Goal: Information Seeking & Learning: Check status

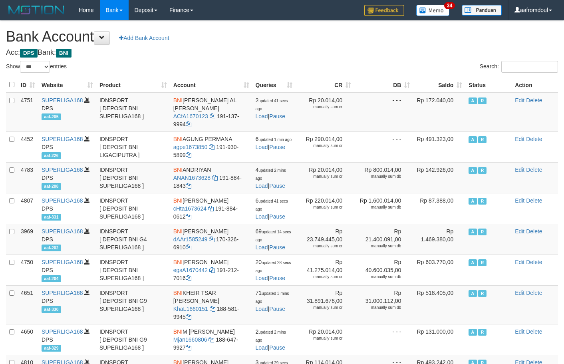
select select "***"
click at [451, 85] on th "Saldo" at bounding box center [439, 85] width 52 height 16
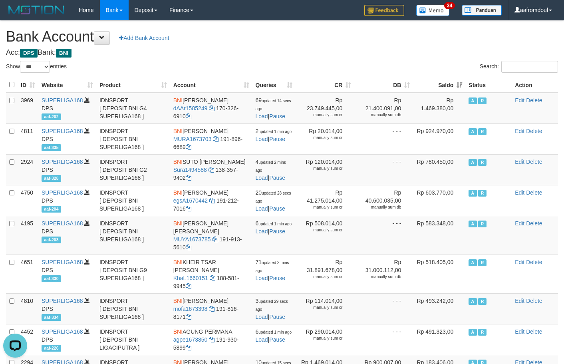
click at [454, 89] on th "Saldo" at bounding box center [439, 85] width 52 height 16
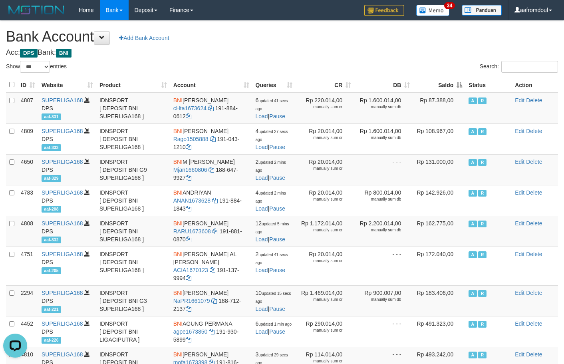
click at [454, 89] on th "Saldo" at bounding box center [439, 85] width 52 height 16
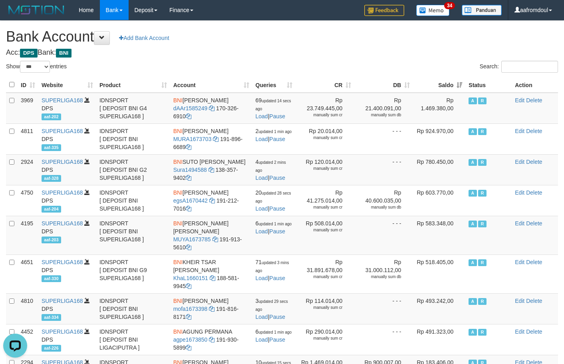
click at [454, 89] on th "Saldo" at bounding box center [439, 85] width 52 height 16
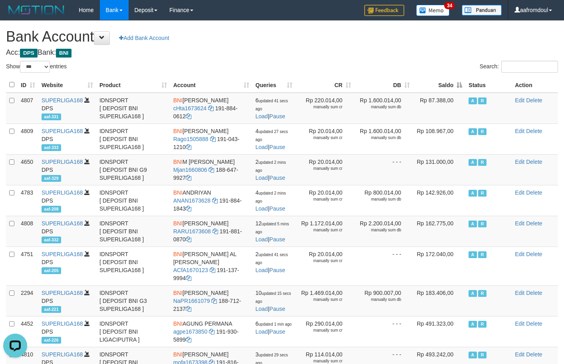
click at [454, 89] on th "Saldo" at bounding box center [439, 85] width 52 height 16
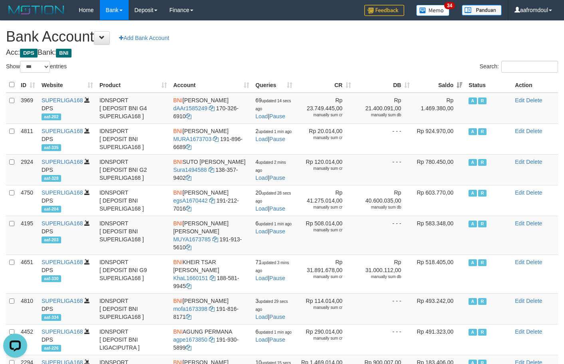
click at [454, 89] on th "Saldo" at bounding box center [439, 85] width 52 height 16
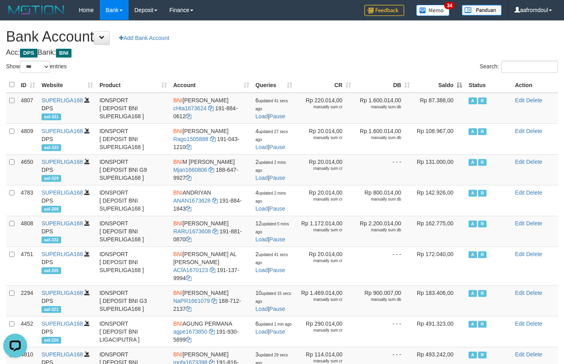
click at [457, 82] on th "Saldo" at bounding box center [439, 85] width 52 height 16
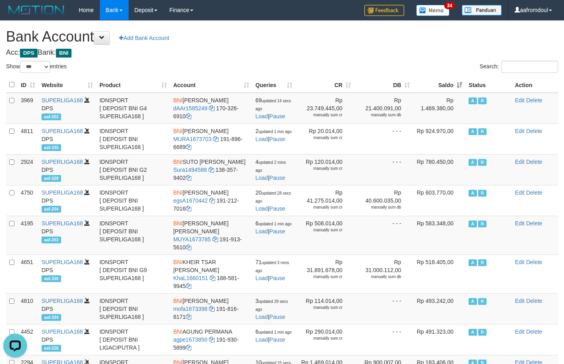
click at [457, 82] on th "Saldo" at bounding box center [439, 85] width 52 height 16
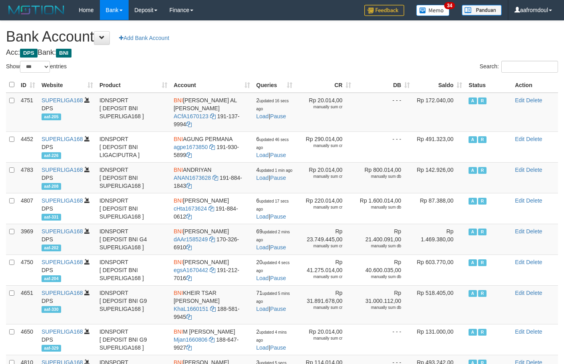
select select "***"
click at [447, 80] on th "Saldo" at bounding box center [439, 85] width 52 height 16
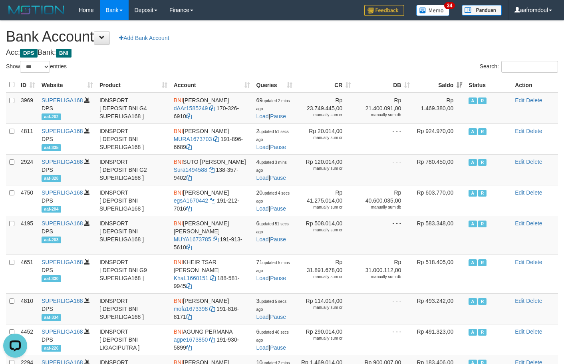
click at [447, 80] on th "Saldo" at bounding box center [439, 85] width 52 height 16
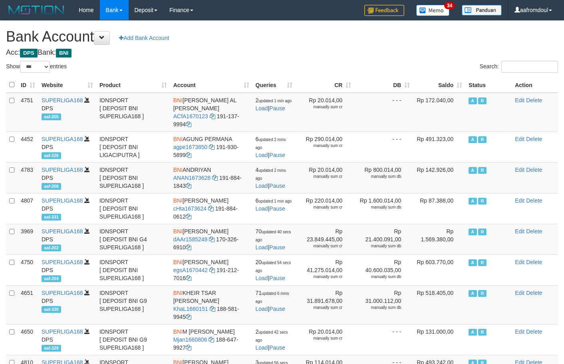
select select "***"
click at [461, 86] on th "Saldo" at bounding box center [439, 85] width 52 height 16
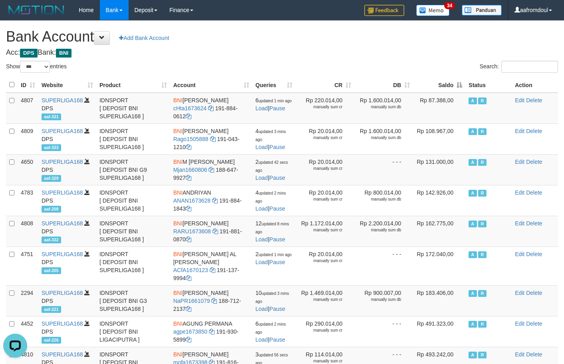
click at [461, 86] on th "Saldo" at bounding box center [439, 85] width 52 height 16
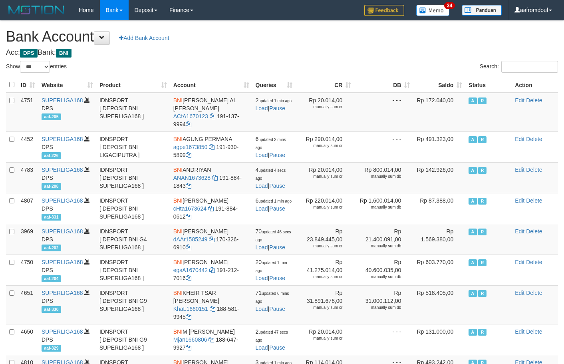
select select "***"
click at [458, 90] on th "Saldo" at bounding box center [439, 85] width 52 height 16
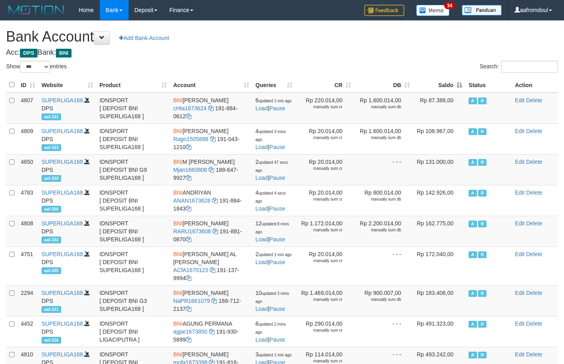
click at [458, 90] on th "Saldo" at bounding box center [439, 85] width 52 height 16
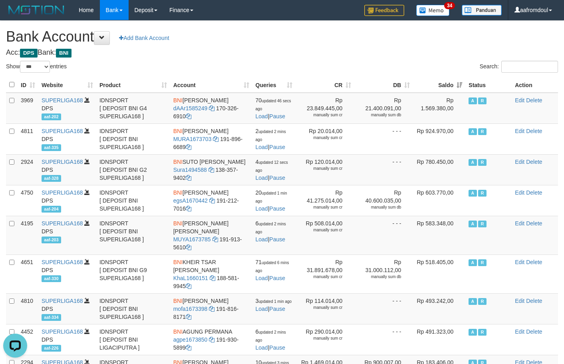
click at [458, 90] on th "Saldo" at bounding box center [439, 85] width 52 height 16
click at [456, 80] on th "Saldo" at bounding box center [439, 85] width 52 height 16
drag, startPoint x: 311, startPoint y: 50, endPoint x: 329, endPoint y: 56, distance: 19.2
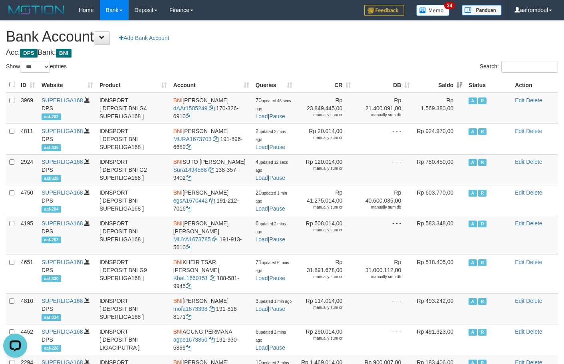
click at [311, 50] on h4 "Acc: DPS Bank: BNI" at bounding box center [282, 53] width 552 height 8
click at [454, 80] on th "Saldo" at bounding box center [439, 85] width 52 height 16
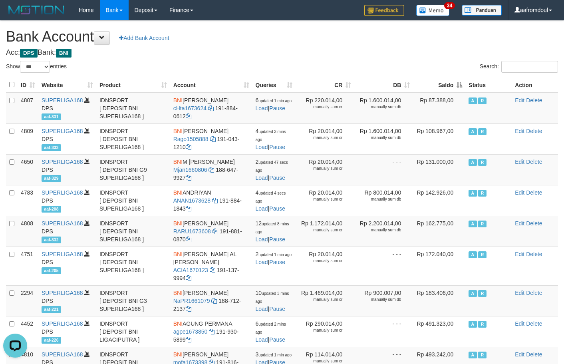
click at [455, 80] on th "Saldo" at bounding box center [439, 85] width 52 height 16
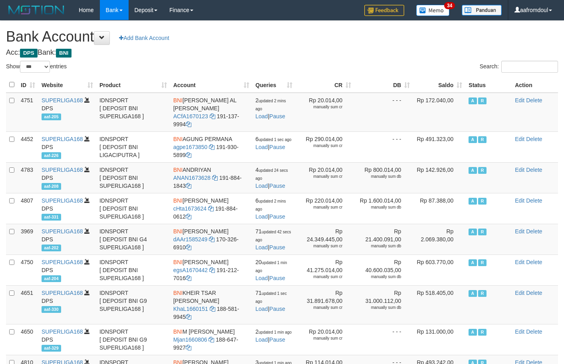
select select "***"
click at [458, 88] on th "Saldo" at bounding box center [439, 85] width 52 height 16
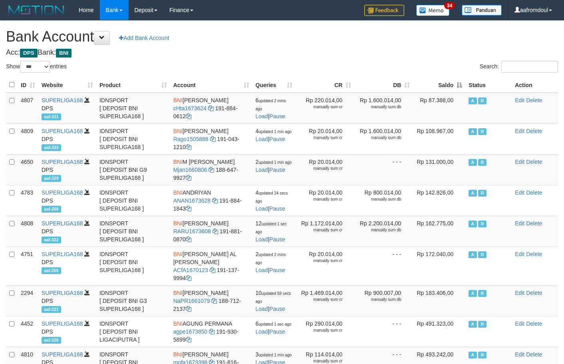
click at [458, 88] on th "Saldo" at bounding box center [439, 85] width 52 height 16
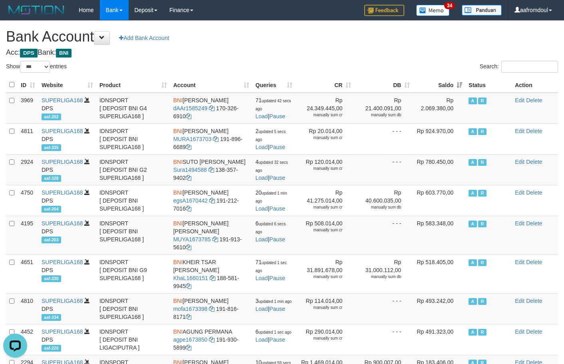
click at [462, 83] on th "Saldo" at bounding box center [439, 85] width 52 height 16
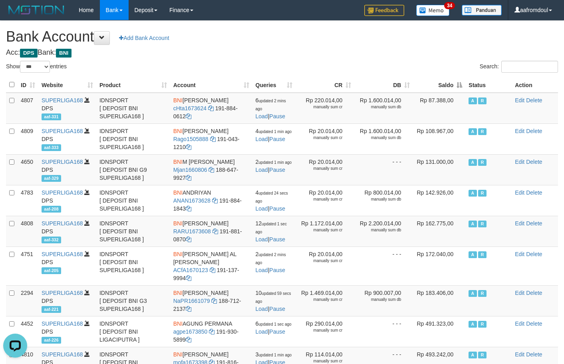
click at [462, 83] on th "Saldo" at bounding box center [439, 85] width 52 height 16
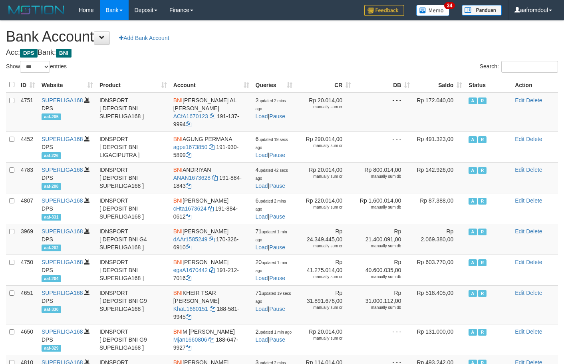
select select "***"
click at [451, 87] on th "Saldo" at bounding box center [439, 85] width 52 height 16
select select "***"
click at [464, 87] on th "Saldo" at bounding box center [439, 85] width 52 height 16
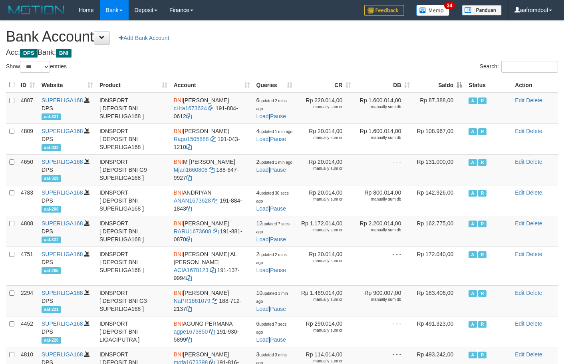
click at [465, 87] on th "Saldo" at bounding box center [439, 85] width 52 height 16
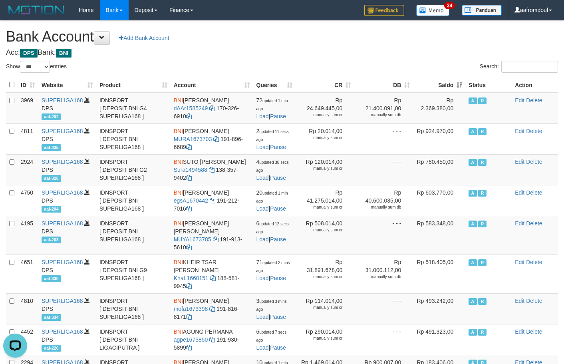
click at [453, 87] on th "Saldo" at bounding box center [439, 85] width 52 height 16
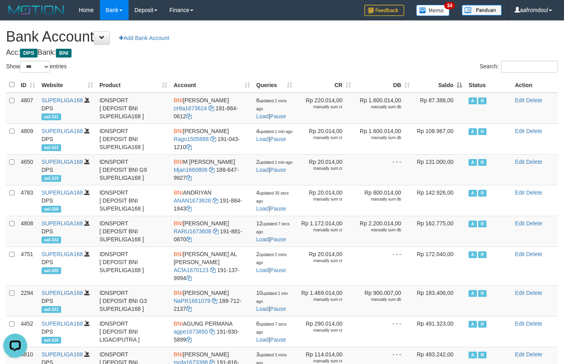
click at [453, 87] on th "Saldo" at bounding box center [439, 85] width 52 height 16
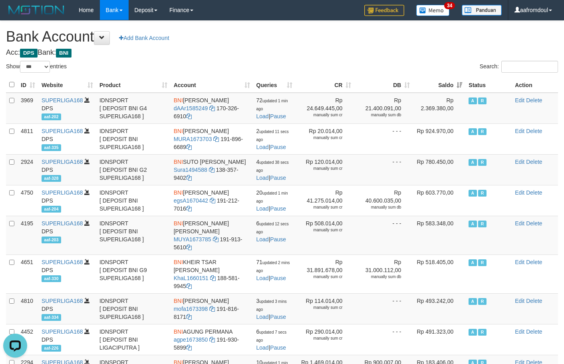
click at [453, 87] on th "Saldo" at bounding box center [439, 85] width 52 height 16
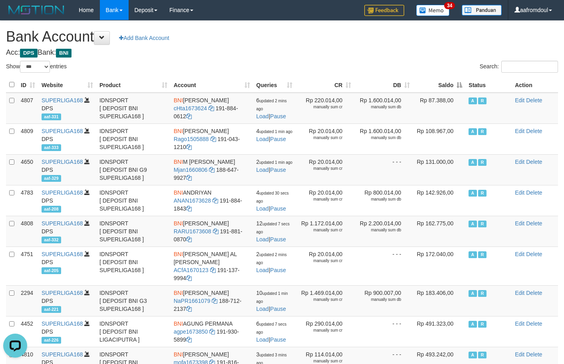
click at [453, 87] on th "Saldo" at bounding box center [439, 85] width 52 height 16
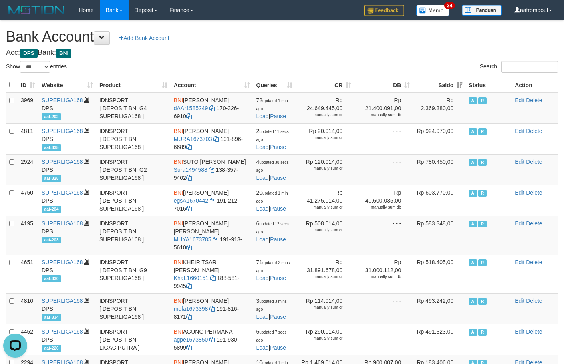
click at [453, 87] on th "Saldo" at bounding box center [439, 85] width 52 height 16
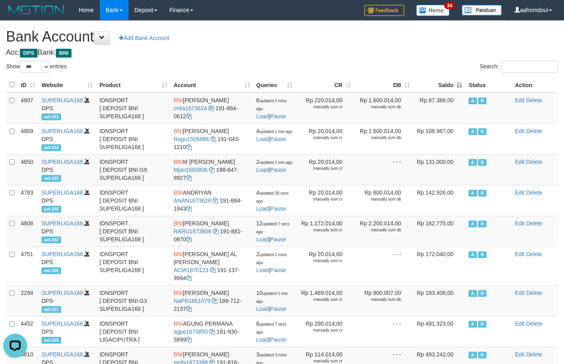
drag, startPoint x: 472, startPoint y: 74, endPoint x: 459, endPoint y: 72, distance: 13.3
click at [471, 73] on div "Search:" at bounding box center [423, 68] width 270 height 14
click at [459, 72] on div "Search:" at bounding box center [423, 68] width 270 height 14
click at [457, 81] on th "Saldo" at bounding box center [439, 85] width 52 height 16
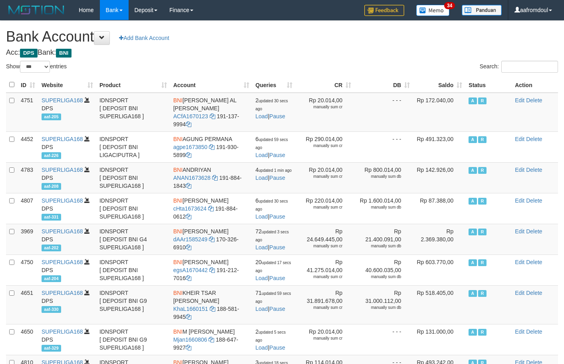
select select "***"
click at [458, 81] on th "Saldo" at bounding box center [439, 85] width 52 height 16
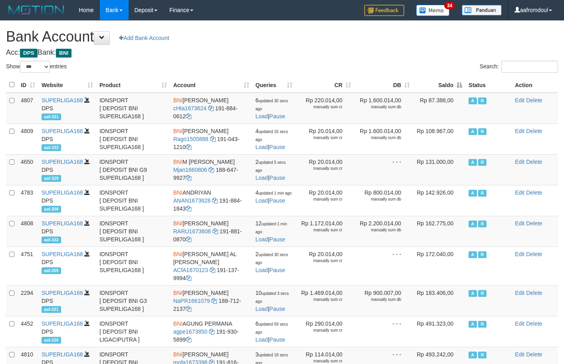
click at [457, 81] on th "Saldo" at bounding box center [439, 85] width 52 height 16
click at [456, 81] on th "Saldo" at bounding box center [439, 85] width 52 height 16
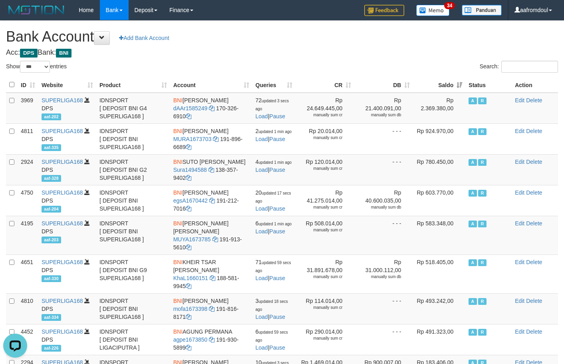
click at [457, 84] on th "Saldo" at bounding box center [439, 85] width 52 height 16
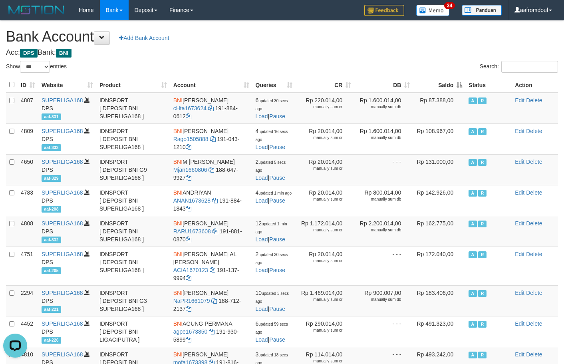
click at [457, 84] on th "Saldo" at bounding box center [439, 85] width 52 height 16
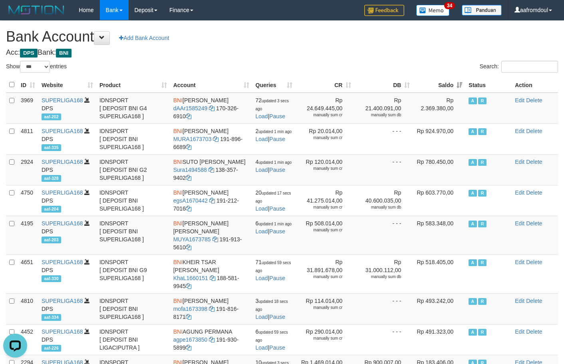
click at [452, 73] on div "Search:" at bounding box center [423, 68] width 270 height 14
click at [455, 75] on div "ID Website Product Account Queries CR DB Saldo Status Action 3969 SUPERLIGA168 …" at bounding box center [282, 339] width 564 height 529
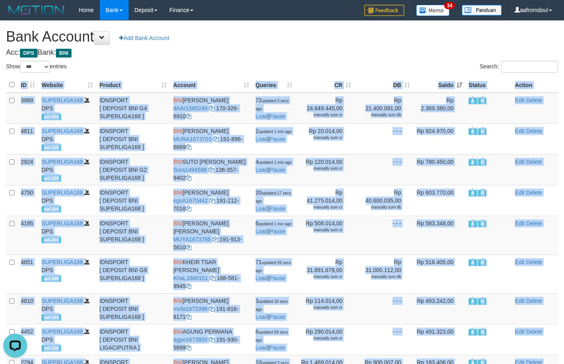
click at [455, 75] on div "ID Website Product Account Queries CR DB Saldo Status Action 3969 SUPERLIGA168 …" at bounding box center [282, 339] width 564 height 529
drag, startPoint x: 455, startPoint y: 75, endPoint x: 477, endPoint y: 91, distance: 27.8
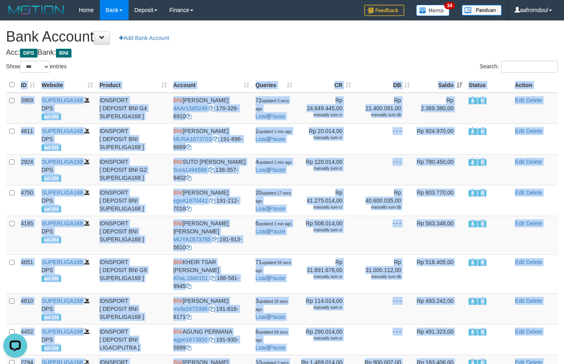
click at [455, 76] on div "ID Website Product Account Queries CR DB Saldo Status Action 3969 SUPERLIGA168 …" at bounding box center [282, 339] width 564 height 529
click at [459, 86] on th "Saldo" at bounding box center [439, 85] width 52 height 16
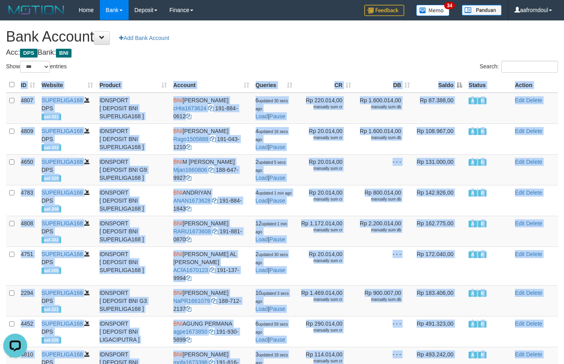
click at [457, 86] on th "Saldo" at bounding box center [439, 85] width 52 height 16
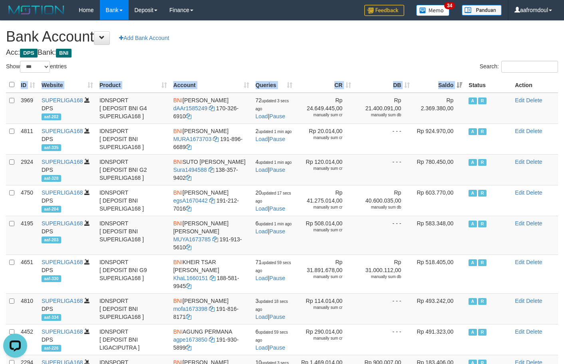
click at [451, 85] on th "Saldo" at bounding box center [439, 85] width 52 height 16
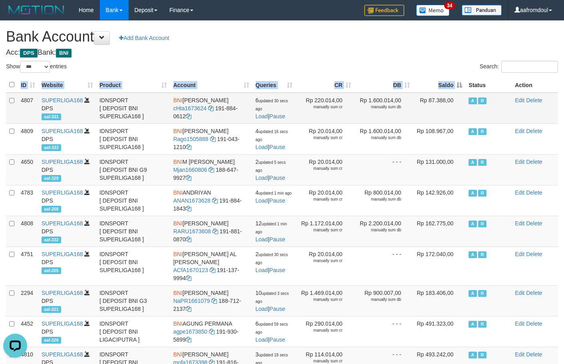
click at [433, 96] on td "Rp 87.388,00" at bounding box center [439, 108] width 52 height 31
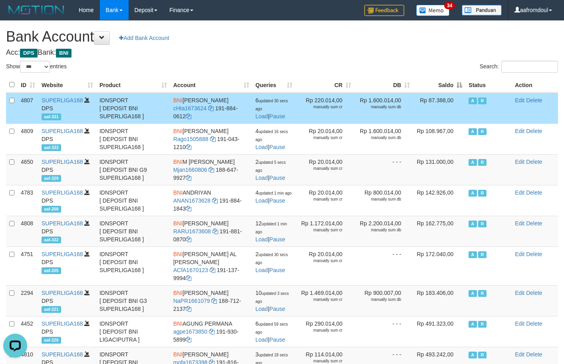
click at [429, 96] on td "Rp 87.388,00" at bounding box center [439, 108] width 52 height 31
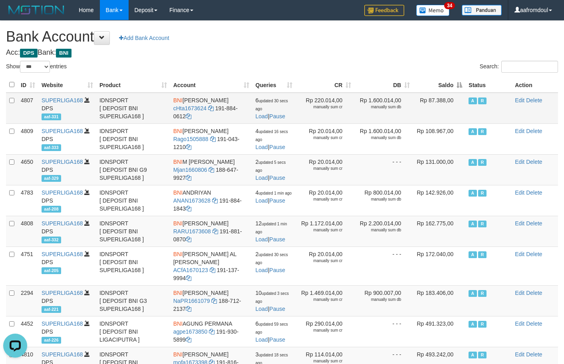
drag, startPoint x: 429, startPoint y: 96, endPoint x: 430, endPoint y: 100, distance: 4.5
click at [430, 100] on td "Rp 87.388,00" at bounding box center [439, 108] width 52 height 31
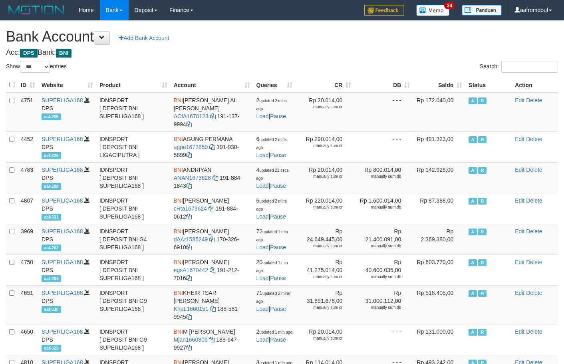
select select "***"
click at [465, 80] on th "Saldo" at bounding box center [439, 85] width 52 height 16
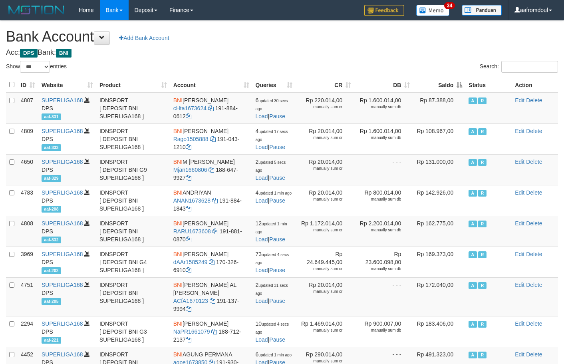
click at [465, 80] on th "Saldo" at bounding box center [439, 85] width 52 height 16
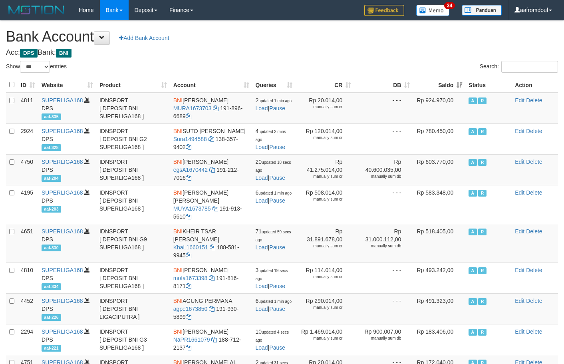
click at [470, 82] on th "Status" at bounding box center [489, 85] width 46 height 16
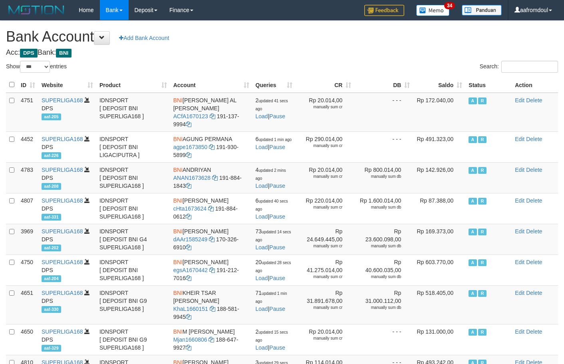
select select "***"
click at [459, 84] on th "Saldo" at bounding box center [439, 85] width 52 height 16
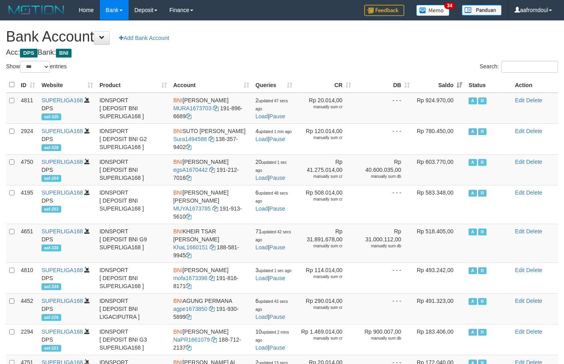
click at [459, 84] on th "Saldo" at bounding box center [439, 85] width 52 height 16
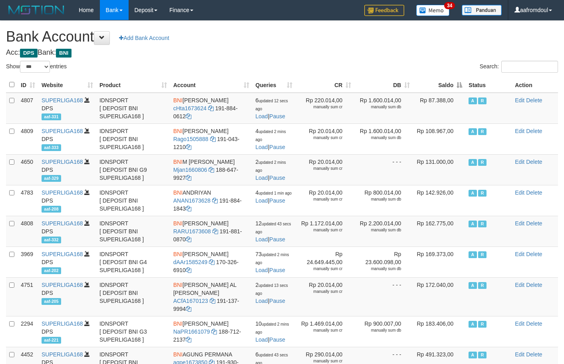
click at [459, 84] on th "Saldo" at bounding box center [439, 85] width 52 height 16
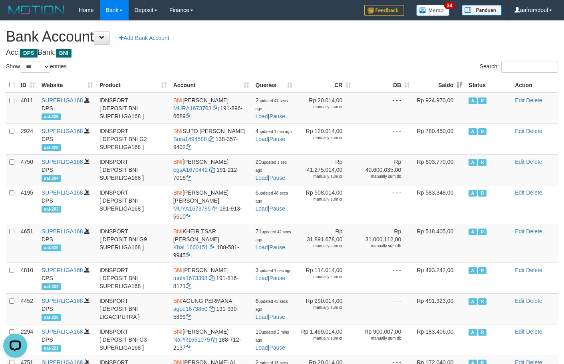
click at [463, 83] on th "Saldo" at bounding box center [439, 85] width 52 height 16
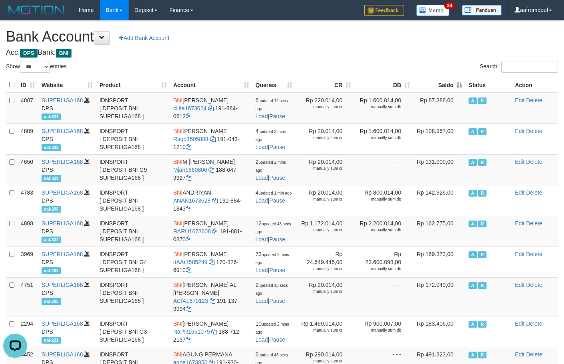
click at [463, 83] on th "Saldo" at bounding box center [439, 85] width 52 height 16
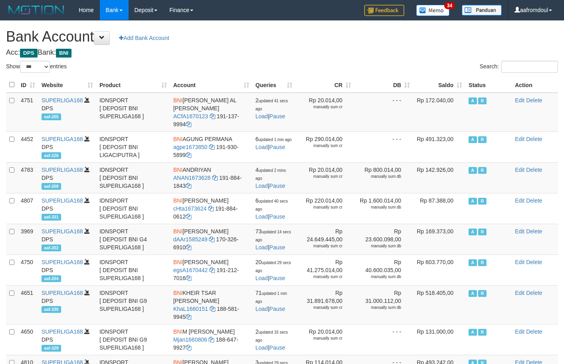
select select "***"
click at [461, 83] on th "Saldo" at bounding box center [439, 85] width 52 height 16
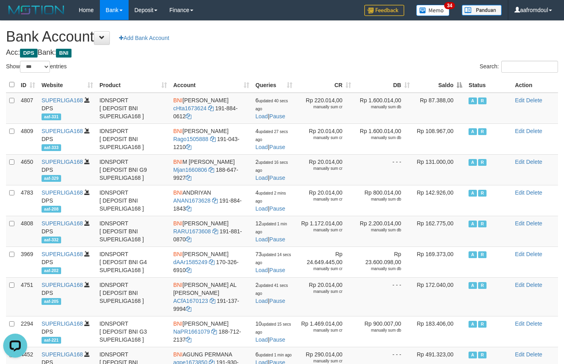
click at [461, 83] on th "Saldo" at bounding box center [439, 85] width 52 height 16
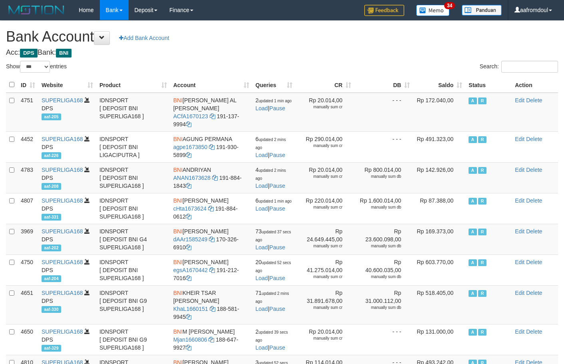
select select "***"
click at [458, 84] on th "Saldo" at bounding box center [439, 85] width 52 height 16
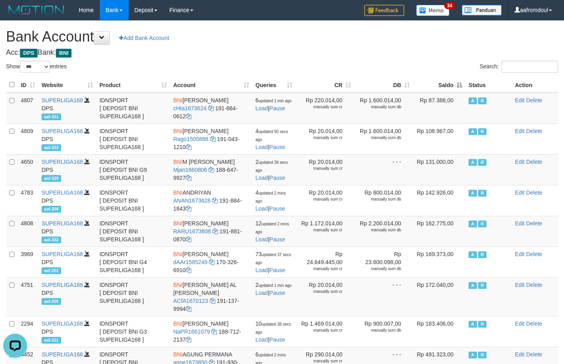
click at [458, 84] on th "Saldo" at bounding box center [439, 85] width 52 height 16
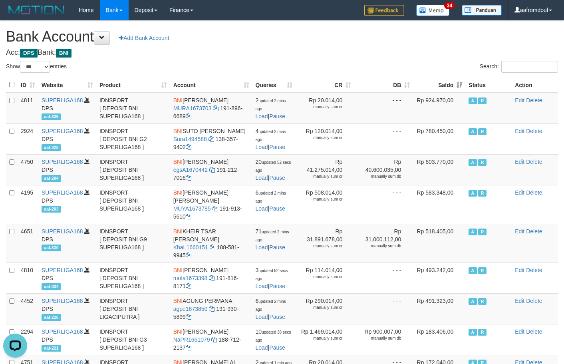
click at [458, 84] on th "Saldo" at bounding box center [439, 85] width 52 height 16
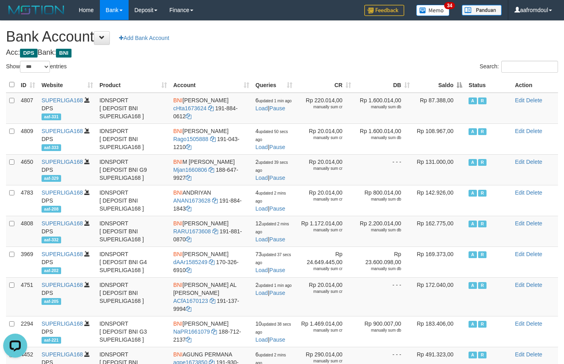
click at [458, 84] on th "Saldo" at bounding box center [439, 85] width 52 height 16
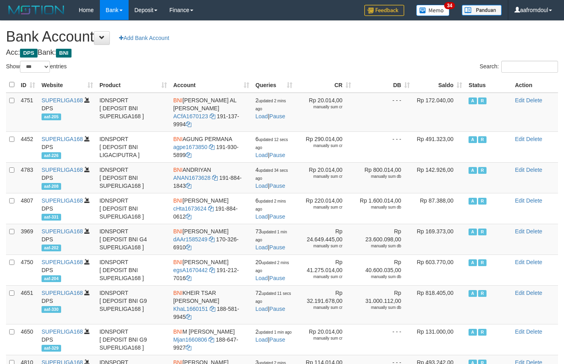
select select "***"
click at [472, 83] on th "Status" at bounding box center [489, 85] width 46 height 16
drag, startPoint x: 472, startPoint y: 83, endPoint x: 465, endPoint y: 83, distance: 7.2
click at [471, 83] on th "Status" at bounding box center [489, 85] width 46 height 16
click at [459, 82] on th "Saldo" at bounding box center [439, 85] width 52 height 16
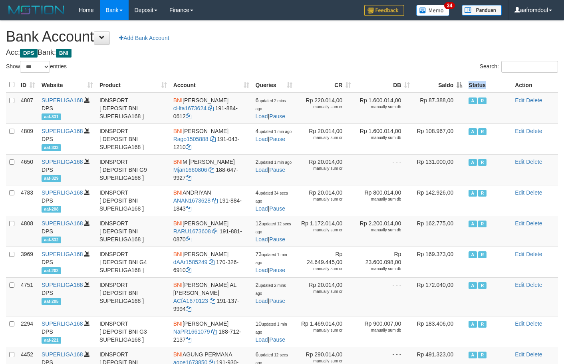
click at [459, 82] on th "Saldo" at bounding box center [439, 85] width 52 height 16
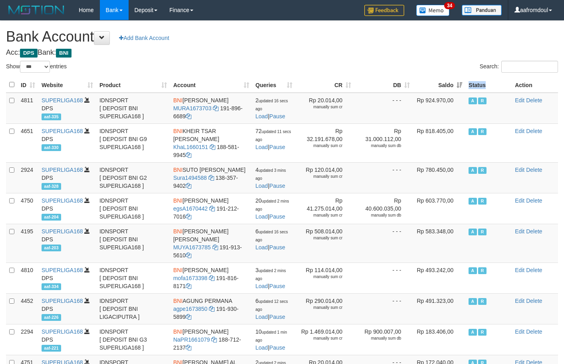
click at [459, 82] on th "Saldo" at bounding box center [439, 85] width 52 height 16
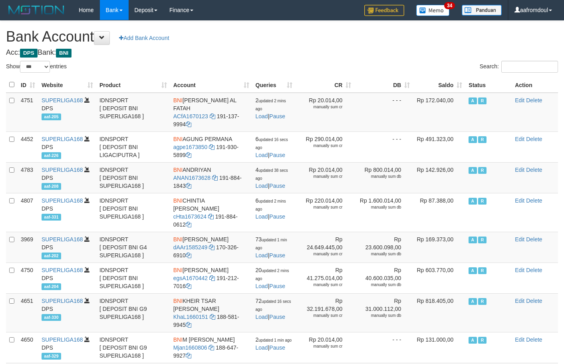
select select "***"
click at [458, 86] on th "Saldo" at bounding box center [439, 85] width 52 height 16
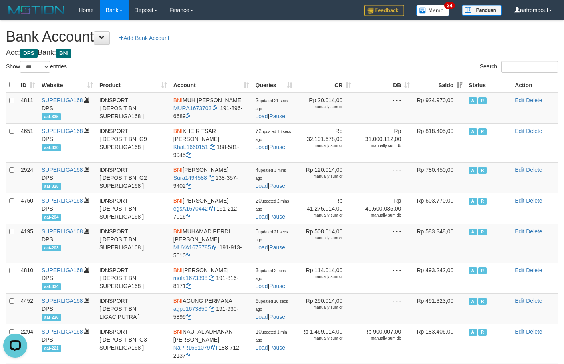
click at [458, 86] on th "Saldo" at bounding box center [439, 85] width 52 height 16
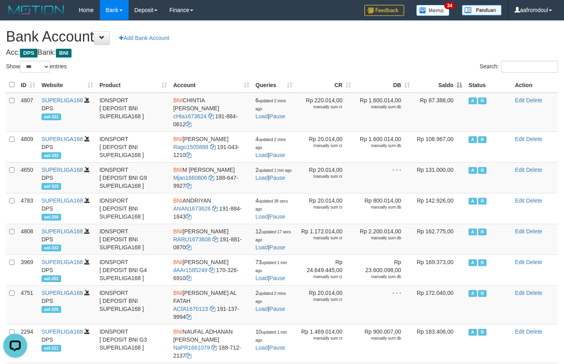
click at [275, 33] on h1 "Bank Account Add Bank Account" at bounding box center [282, 37] width 552 height 16
drag, startPoint x: 470, startPoint y: 87, endPoint x: 461, endPoint y: 85, distance: 9.1
click at [462, 85] on tr "ID Website Product Account Queries CR DB Saldo Status Action" at bounding box center [282, 85] width 552 height 16
click at [461, 85] on th "Saldo" at bounding box center [439, 85] width 52 height 16
click at [464, 86] on th "Saldo" at bounding box center [439, 85] width 52 height 16
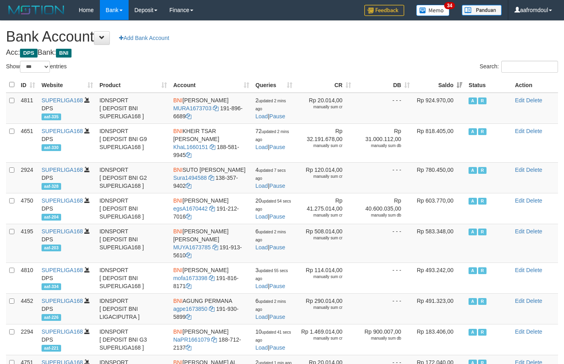
select select "***"
click at [466, 91] on th "Status" at bounding box center [489, 85] width 46 height 16
click at [461, 88] on th "Saldo" at bounding box center [439, 85] width 52 height 16
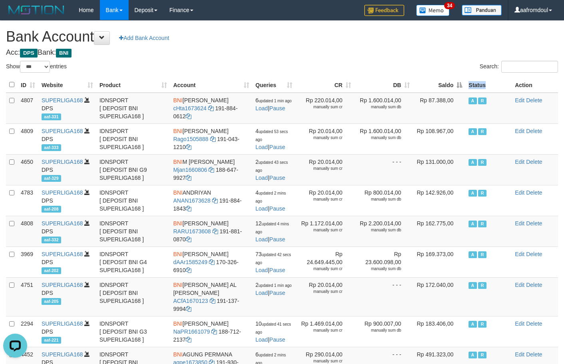
click at [461, 88] on th "Saldo" at bounding box center [439, 85] width 52 height 16
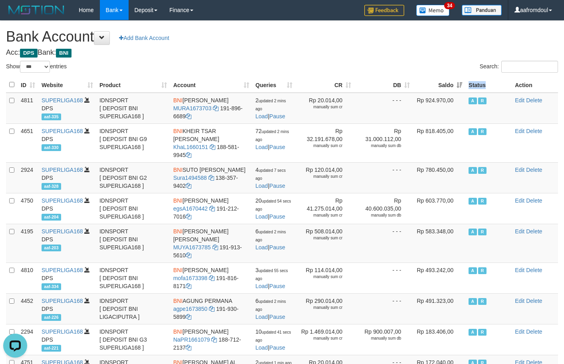
click at [461, 88] on th "Saldo" at bounding box center [439, 85] width 52 height 16
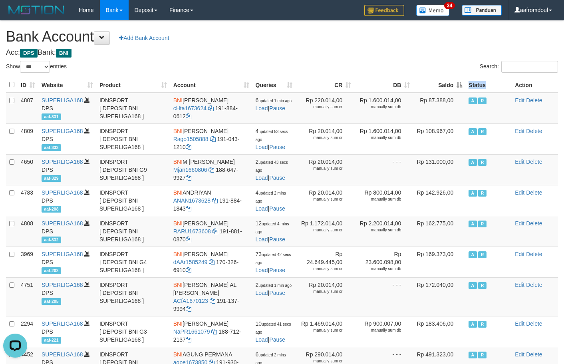
click at [461, 88] on th "Saldo" at bounding box center [439, 85] width 52 height 16
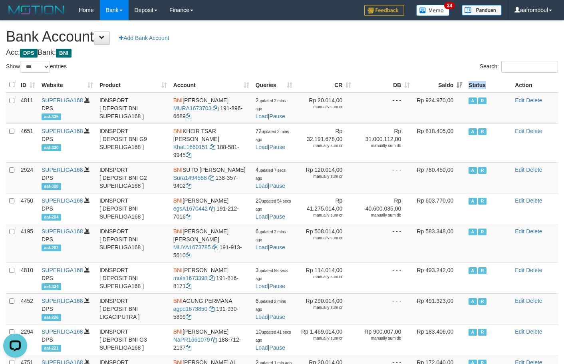
click at [461, 88] on th "Saldo" at bounding box center [439, 85] width 52 height 16
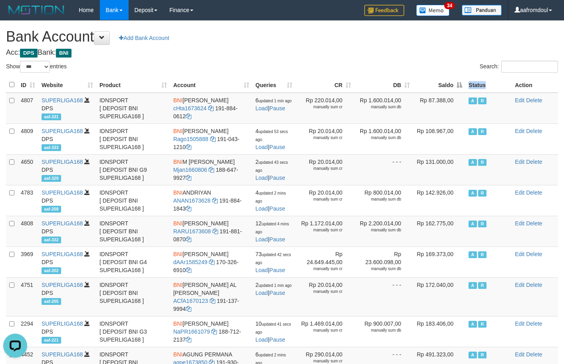
click at [461, 88] on th "Saldo" at bounding box center [439, 85] width 52 height 16
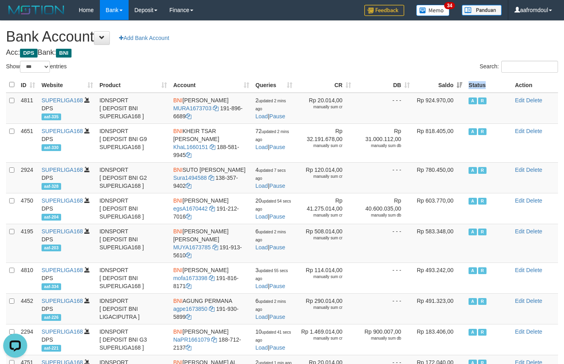
click at [461, 88] on th "Saldo" at bounding box center [439, 85] width 52 height 16
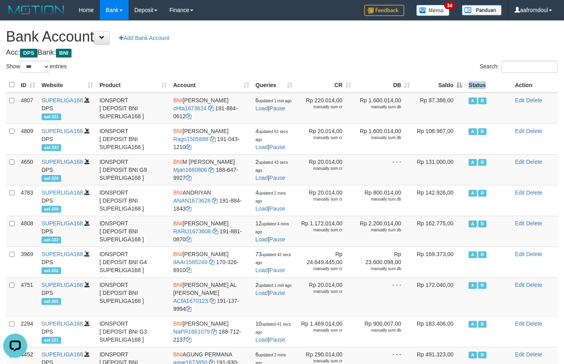
click at [461, 88] on th "Saldo" at bounding box center [439, 85] width 52 height 16
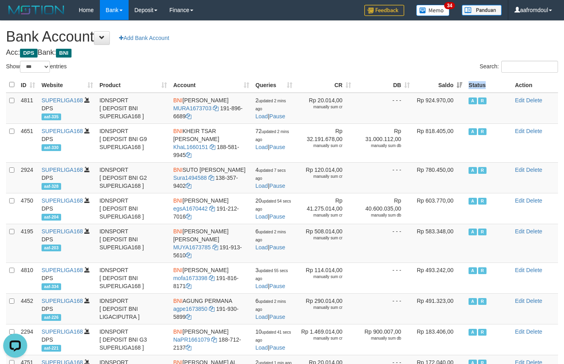
click at [461, 88] on th "Saldo" at bounding box center [439, 85] width 52 height 16
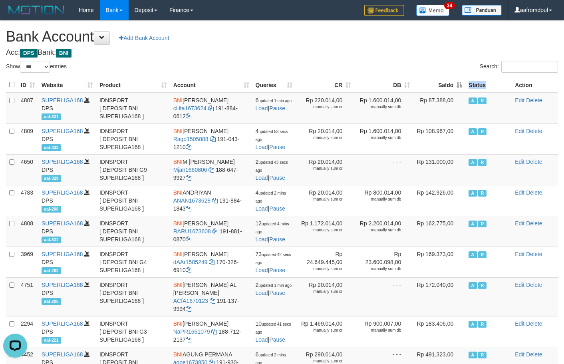
click at [461, 88] on th "Saldo" at bounding box center [439, 85] width 52 height 16
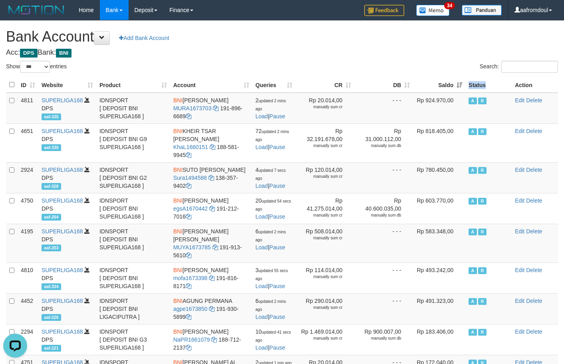
click at [455, 88] on th "Saldo" at bounding box center [439, 85] width 52 height 16
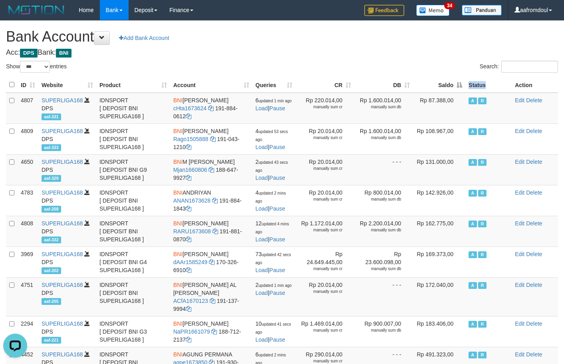
drag, startPoint x: 455, startPoint y: 88, endPoint x: 451, endPoint y: 82, distance: 6.1
click at [451, 82] on th "Saldo" at bounding box center [439, 85] width 52 height 16
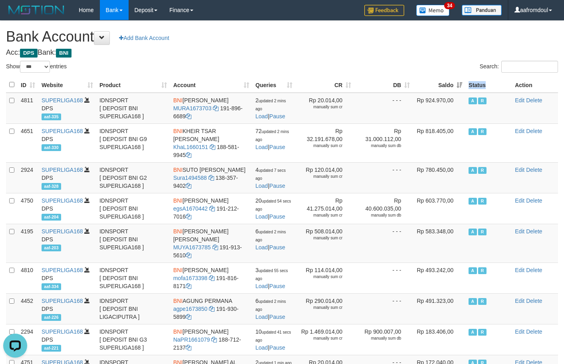
click at [452, 82] on th "Saldo" at bounding box center [439, 85] width 52 height 16
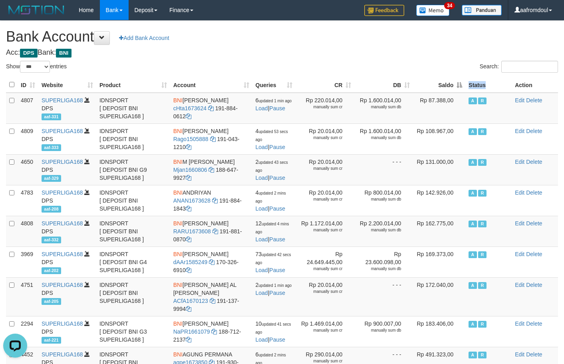
click at [451, 81] on th "Saldo" at bounding box center [439, 85] width 52 height 16
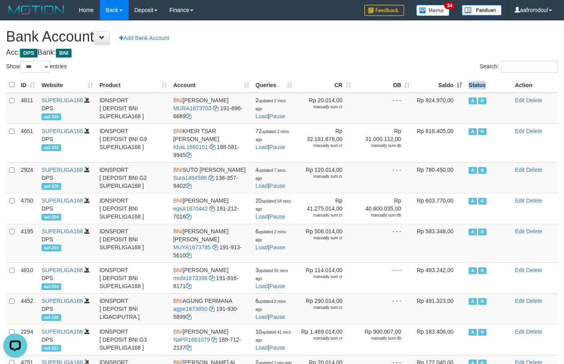
click at [451, 80] on th "Saldo" at bounding box center [439, 85] width 52 height 16
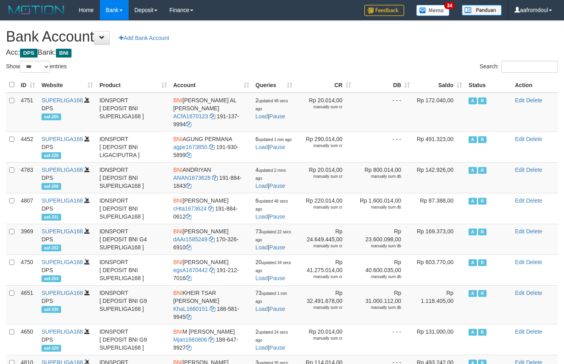
select select "***"
click at [447, 84] on th "Saldo" at bounding box center [439, 85] width 52 height 16
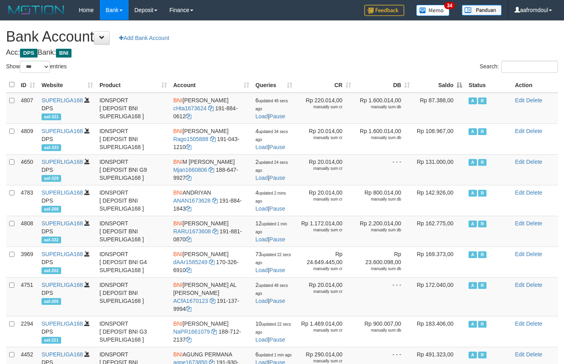
click at [447, 84] on th "Saldo" at bounding box center [439, 85] width 52 height 16
